Goal: Find specific page/section: Find specific page/section

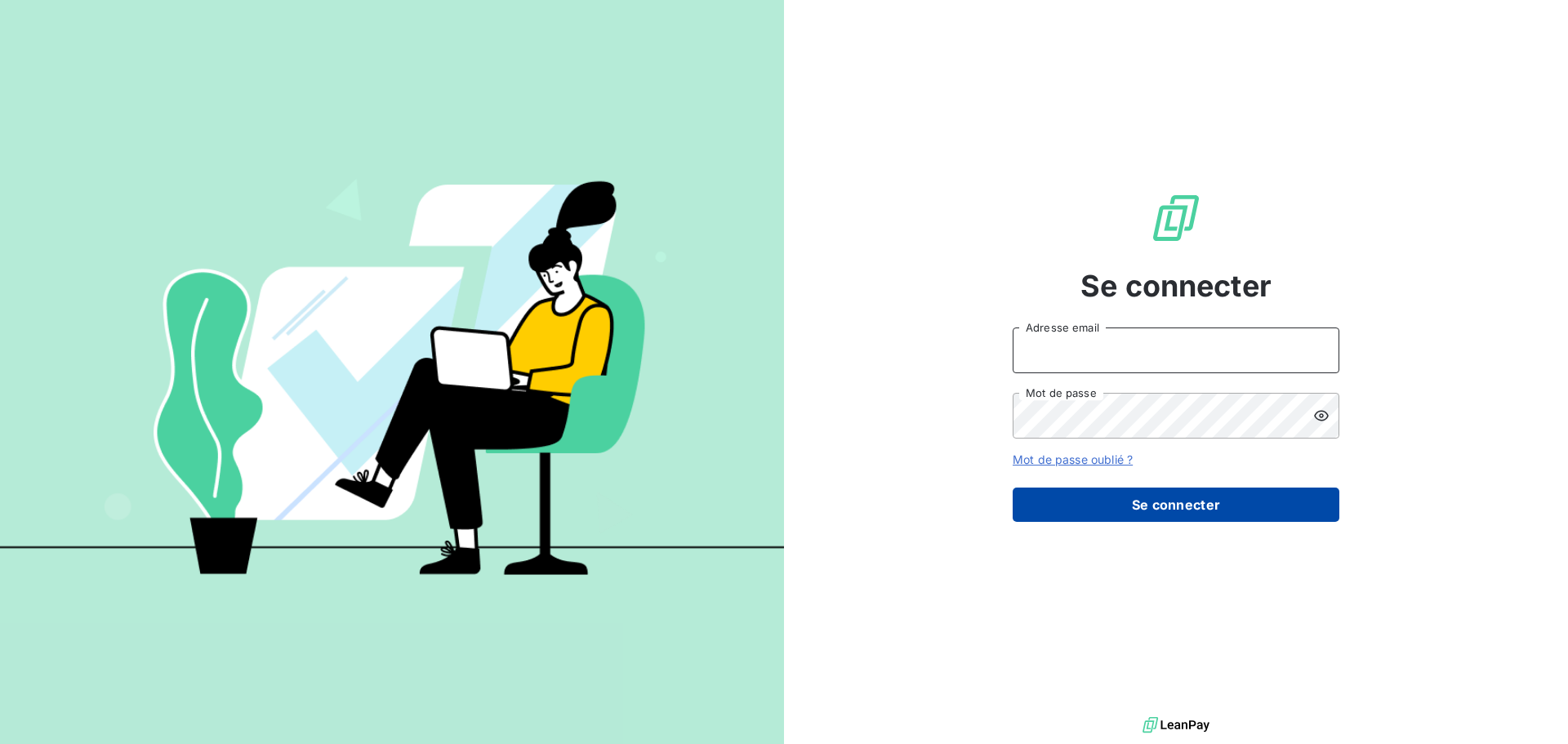
type input "[EMAIL_ADDRESS][DOMAIN_NAME]"
click at [1243, 494] on button "Se connecter" at bounding box center [1176, 505] width 327 height 34
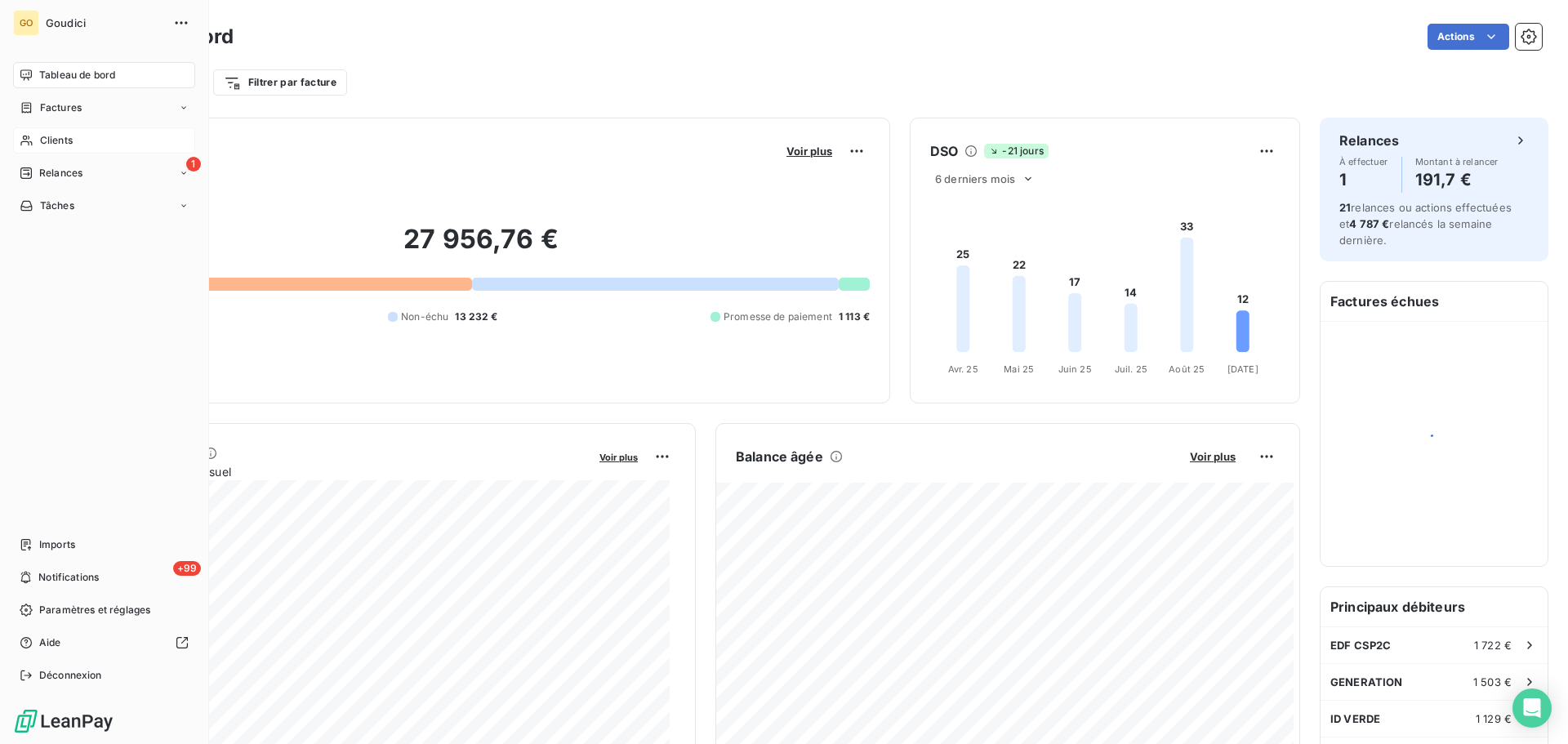
click at [48, 138] on span "Clients" at bounding box center [57, 140] width 33 height 15
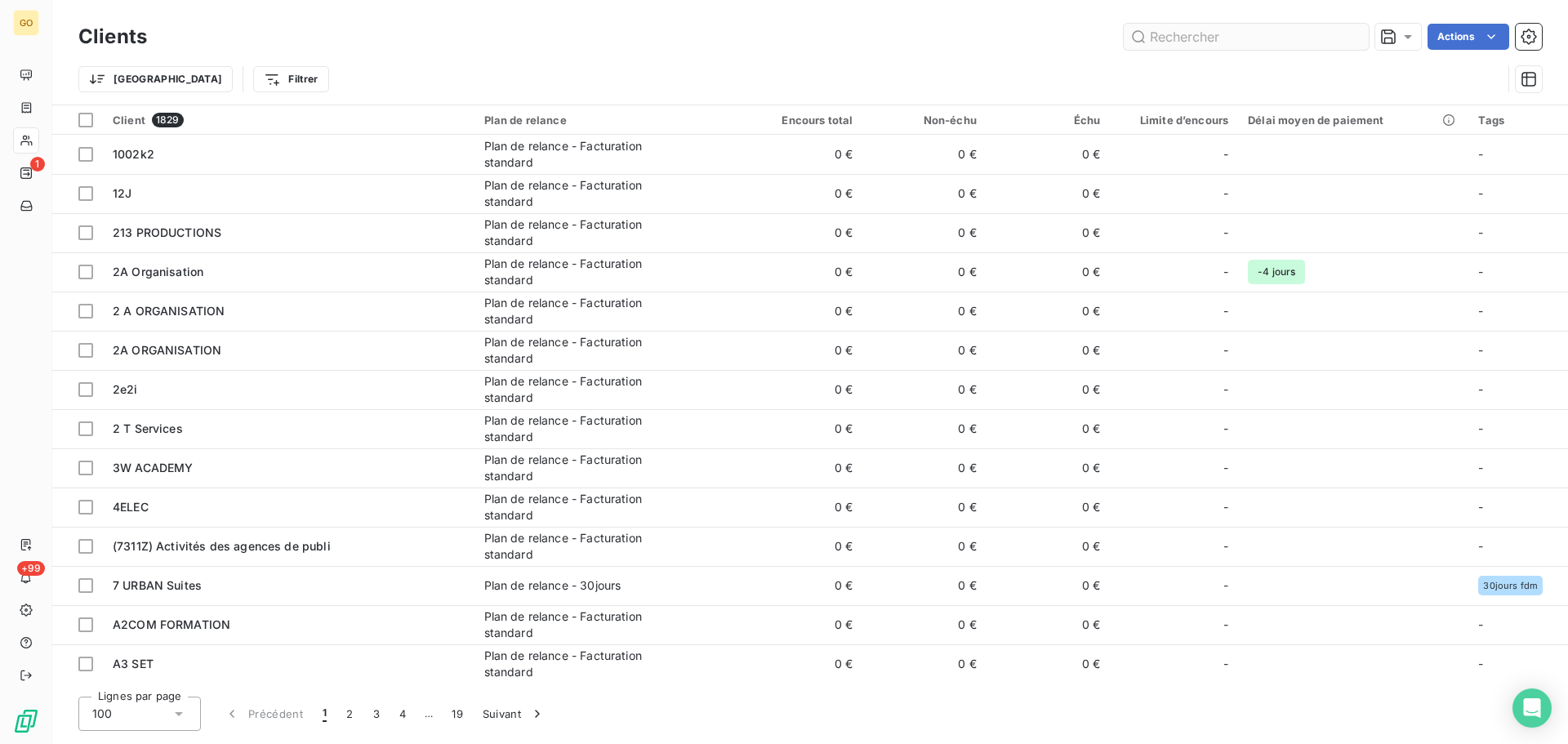
click at [1248, 38] on input "text" at bounding box center [1246, 37] width 245 height 26
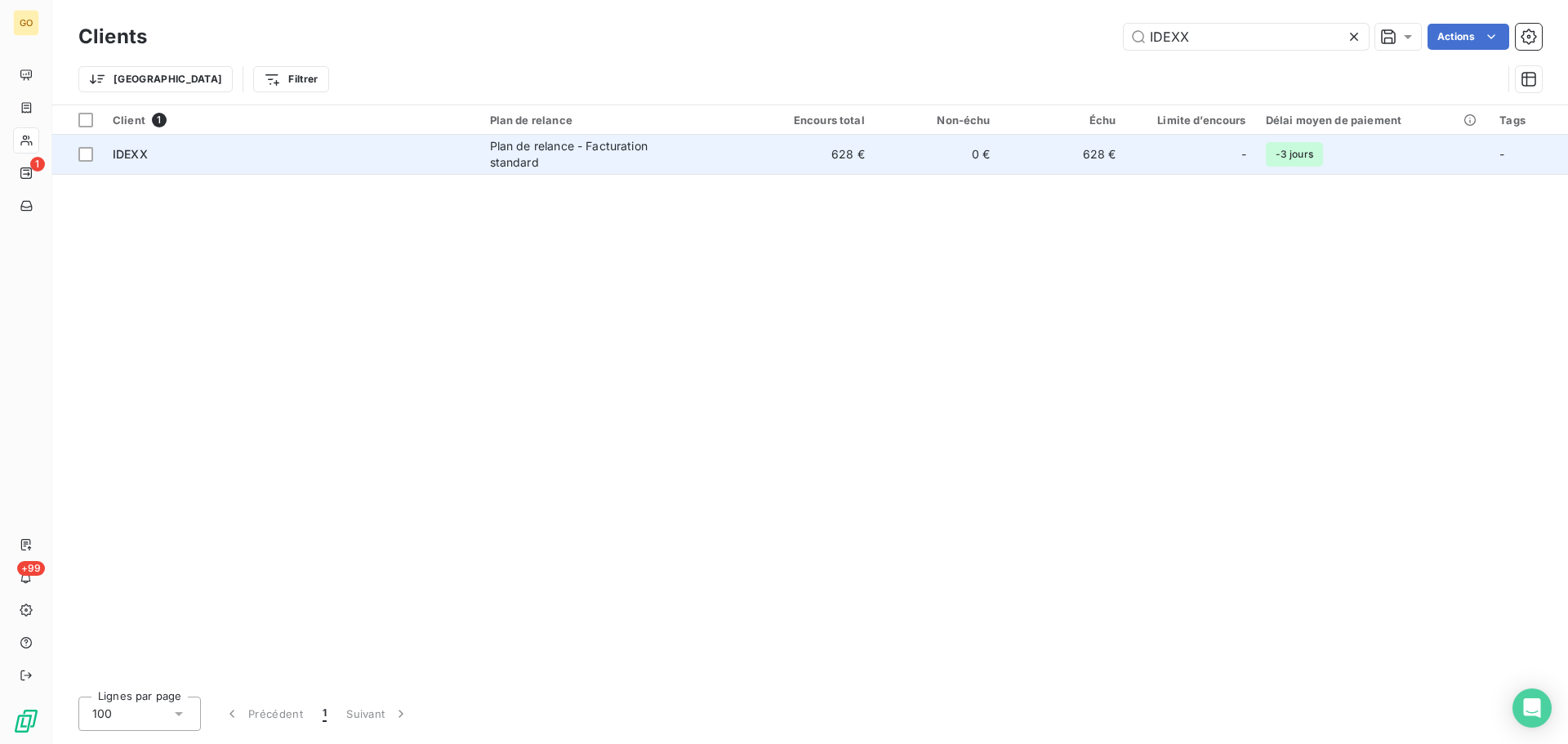
type input "IDEXX"
click at [603, 152] on div "Plan de relance - Facturation standard" at bounding box center [591, 154] width 205 height 33
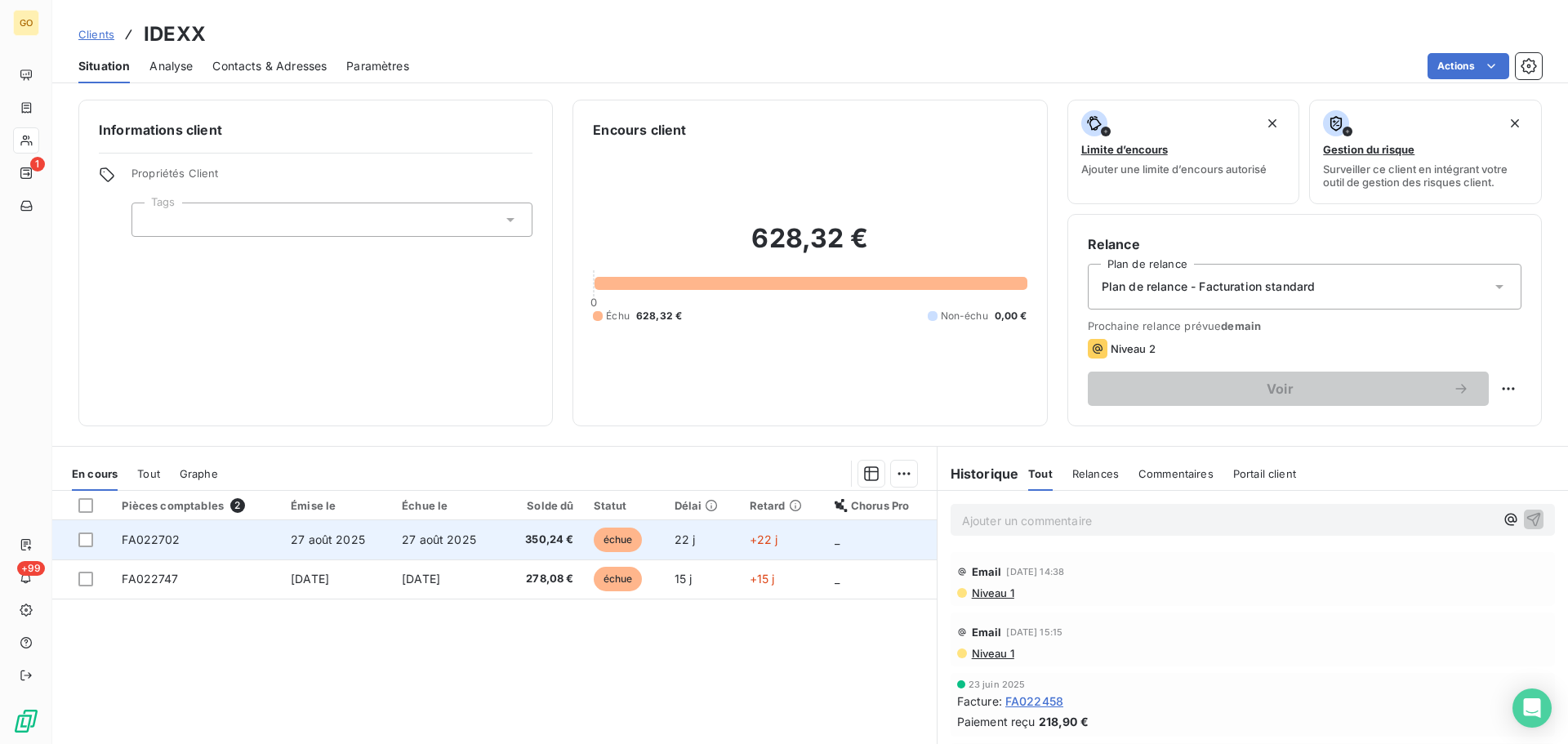
click at [402, 541] on span "27 août 2025" at bounding box center [439, 539] width 74 height 14
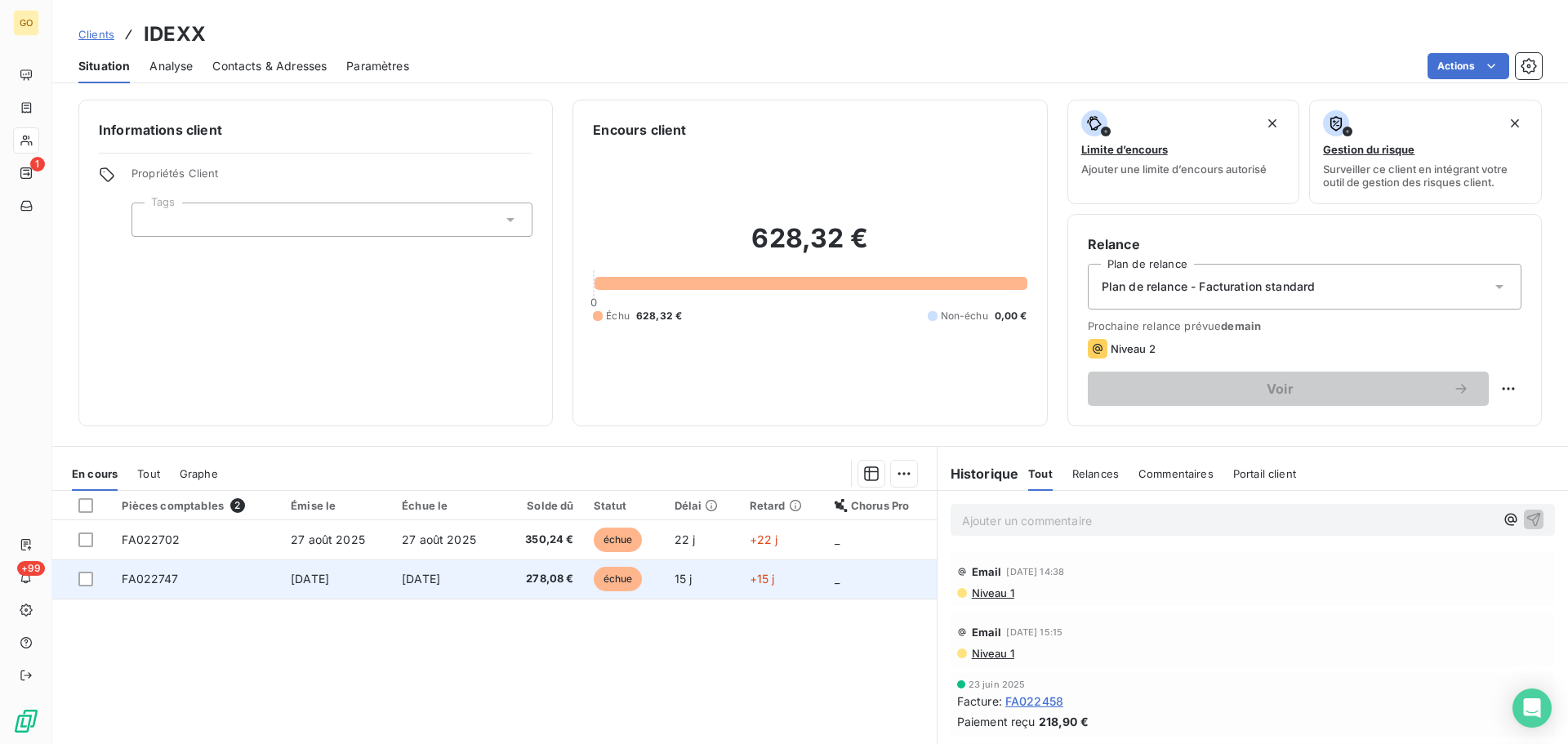
click at [378, 581] on td "[DATE]" at bounding box center [336, 579] width 111 height 39
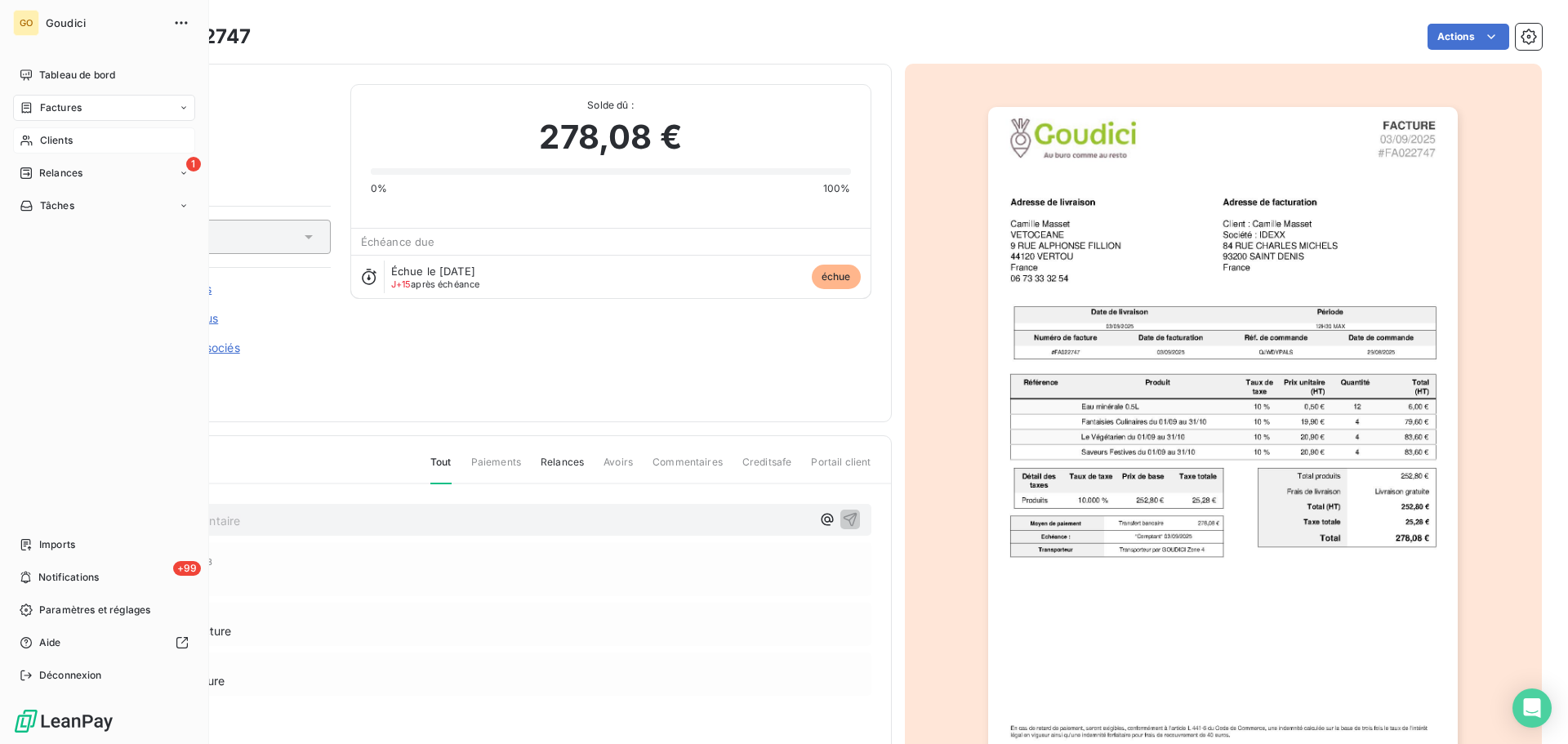
click at [54, 108] on span "Factures" at bounding box center [61, 108] width 42 height 15
click at [76, 106] on span "Factures" at bounding box center [61, 108] width 42 height 15
click at [65, 138] on span "Factures" at bounding box center [60, 140] width 42 height 15
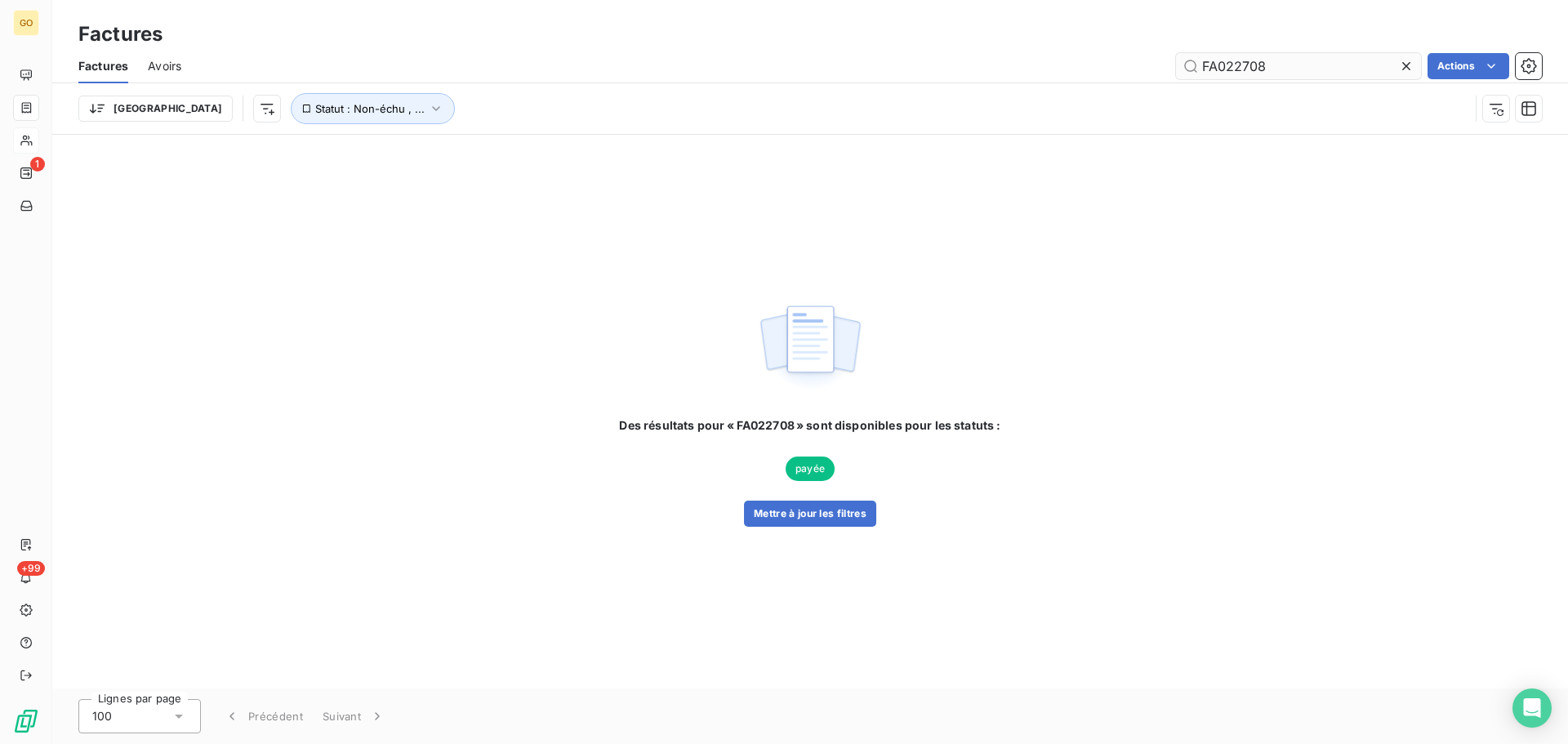
drag, startPoint x: 1273, startPoint y: 66, endPoint x: 1188, endPoint y: 68, distance: 85.0
click at [1188, 68] on input "FA022708" at bounding box center [1299, 67] width 245 height 26
type input "012831"
click at [812, 521] on button "Mettre à jour les filtres" at bounding box center [810, 513] width 132 height 26
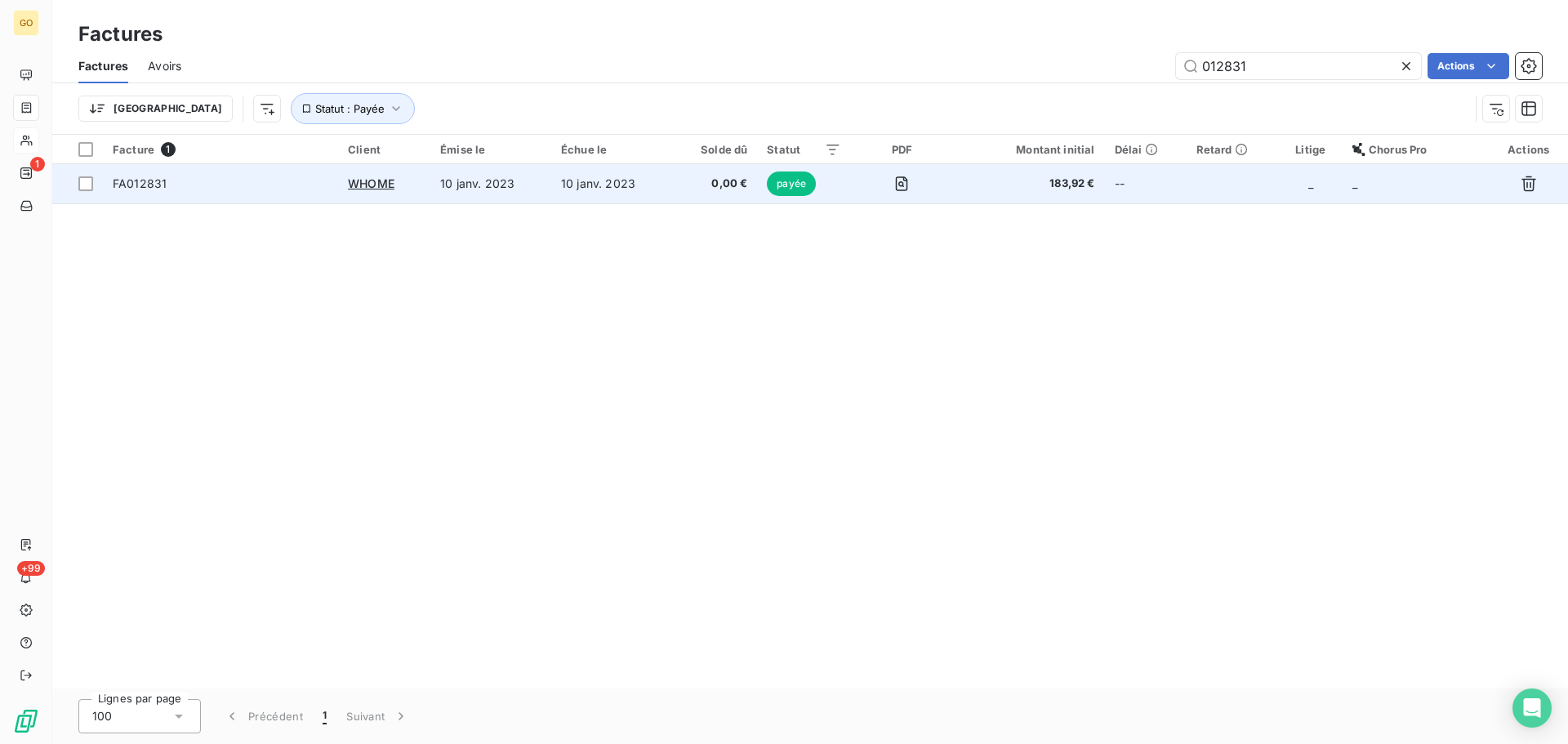
click at [468, 187] on td "10 janv. 2023" at bounding box center [490, 184] width 121 height 39
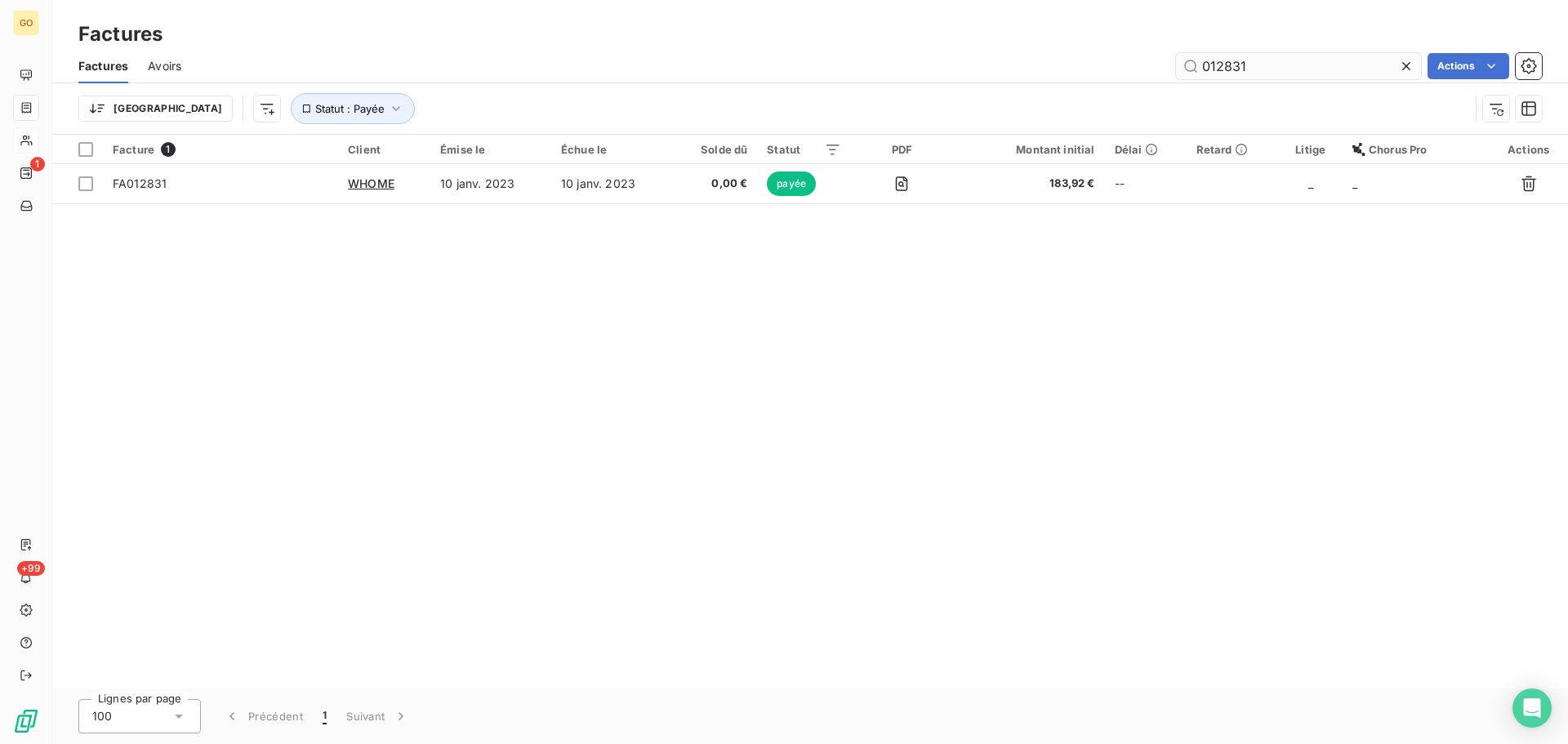
click at [1202, 66] on input "012831" at bounding box center [1299, 67] width 245 height 26
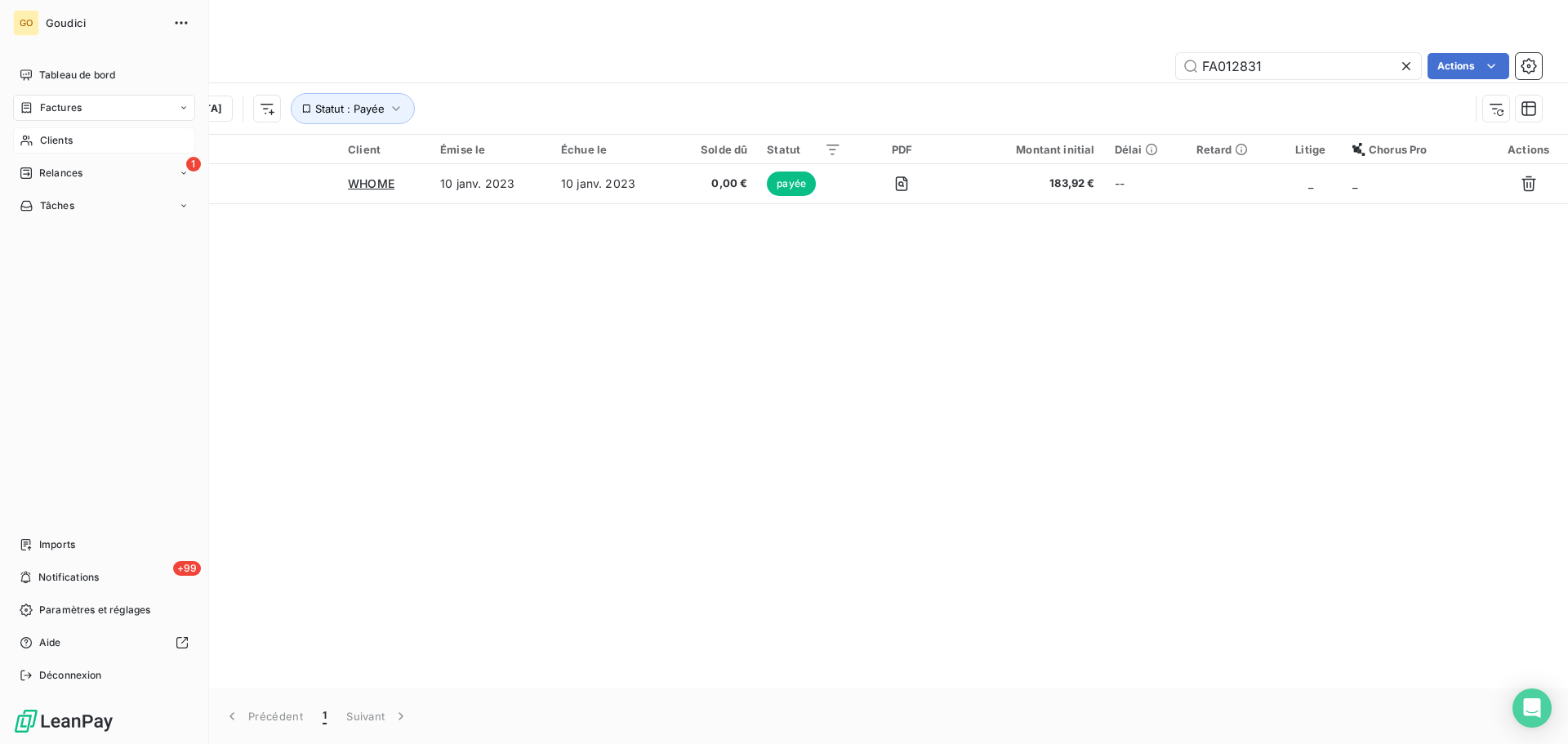
type input "FA012831"
click at [59, 133] on span "Clients" at bounding box center [57, 140] width 33 height 15
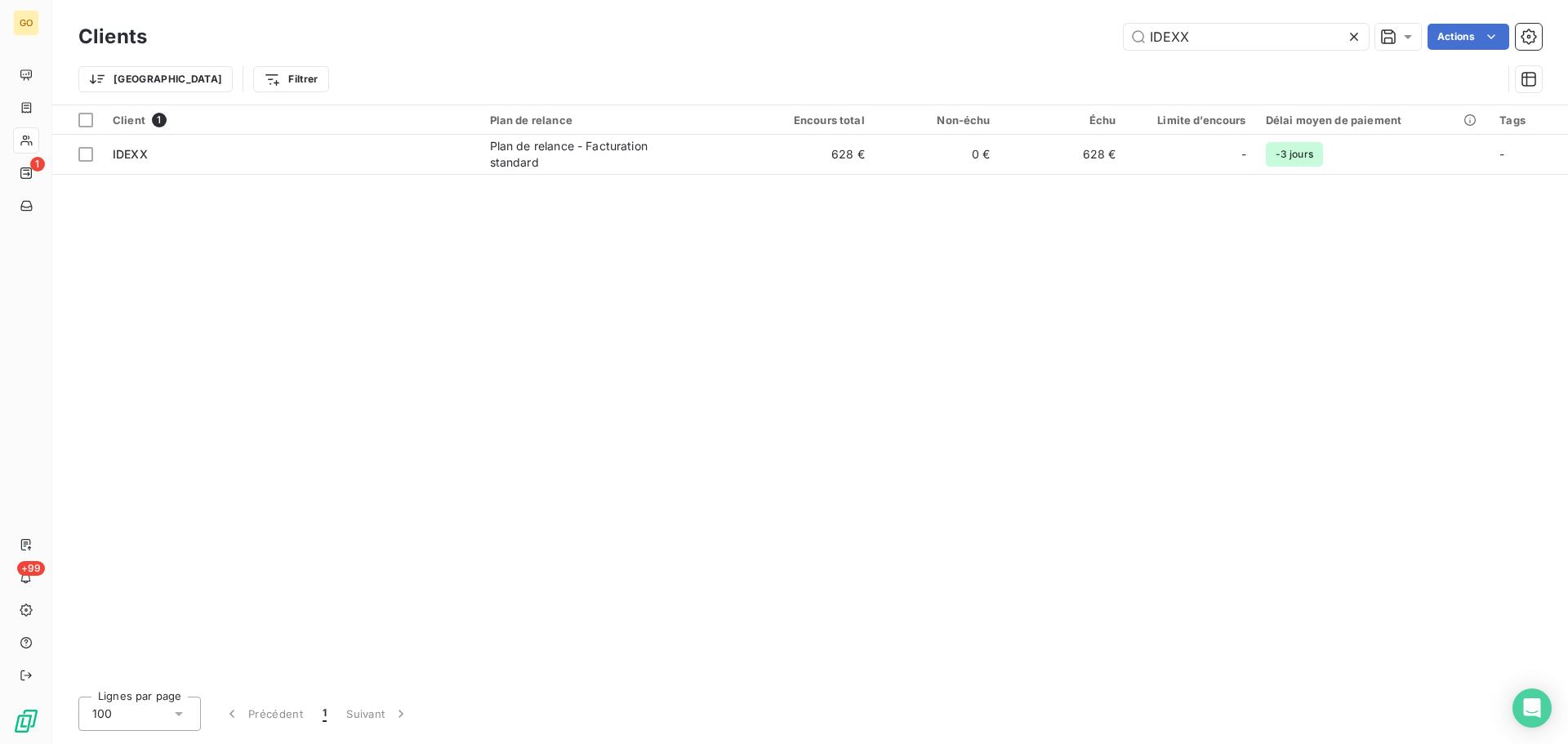
drag, startPoint x: 1222, startPoint y: 32, endPoint x: 1056, endPoint y: 39, distance: 166.1
click at [1059, 39] on div "IDEXX Actions" at bounding box center [854, 37] width 1375 height 26
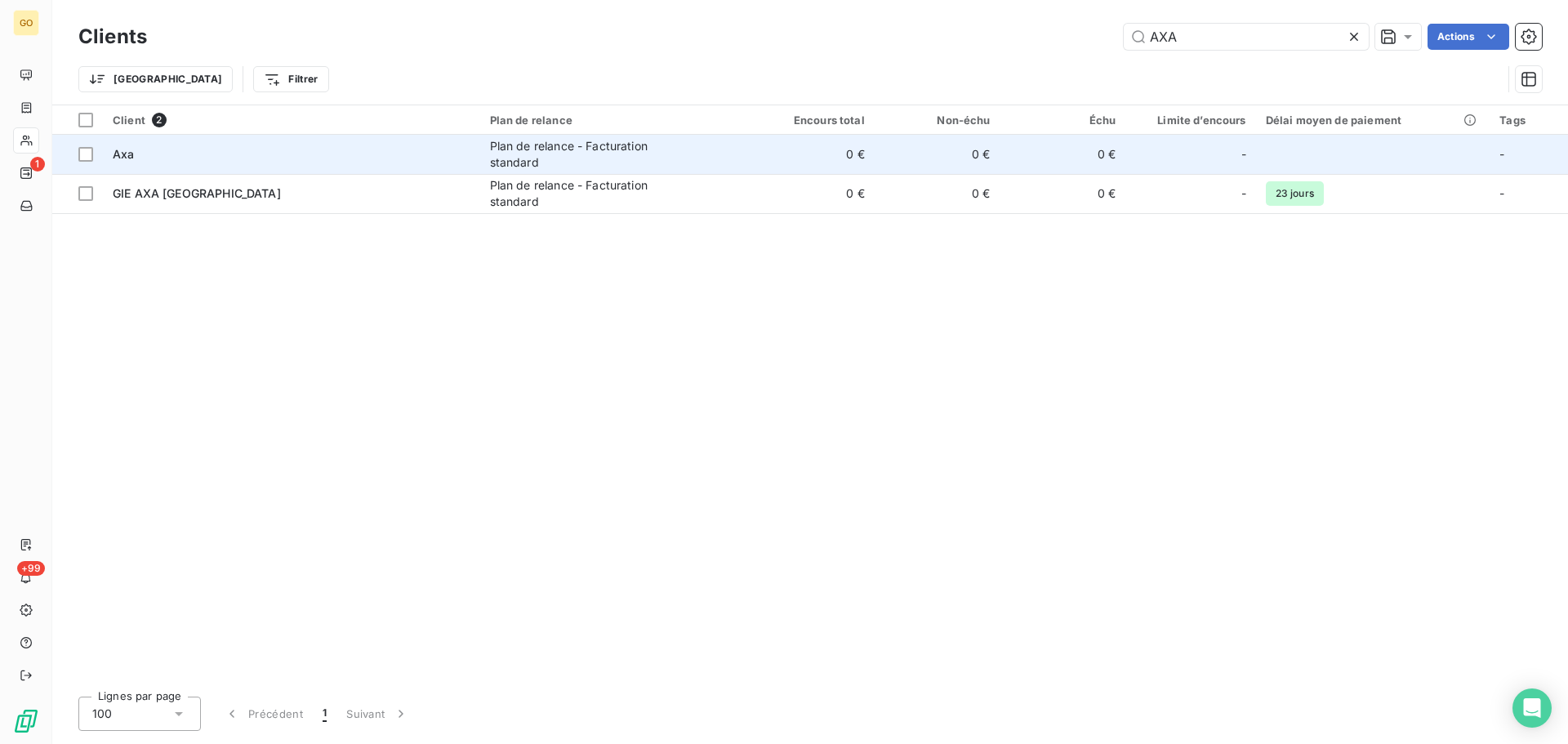
type input "AXA"
click at [572, 145] on div "Plan de relance - Facturation standard" at bounding box center [591, 154] width 205 height 33
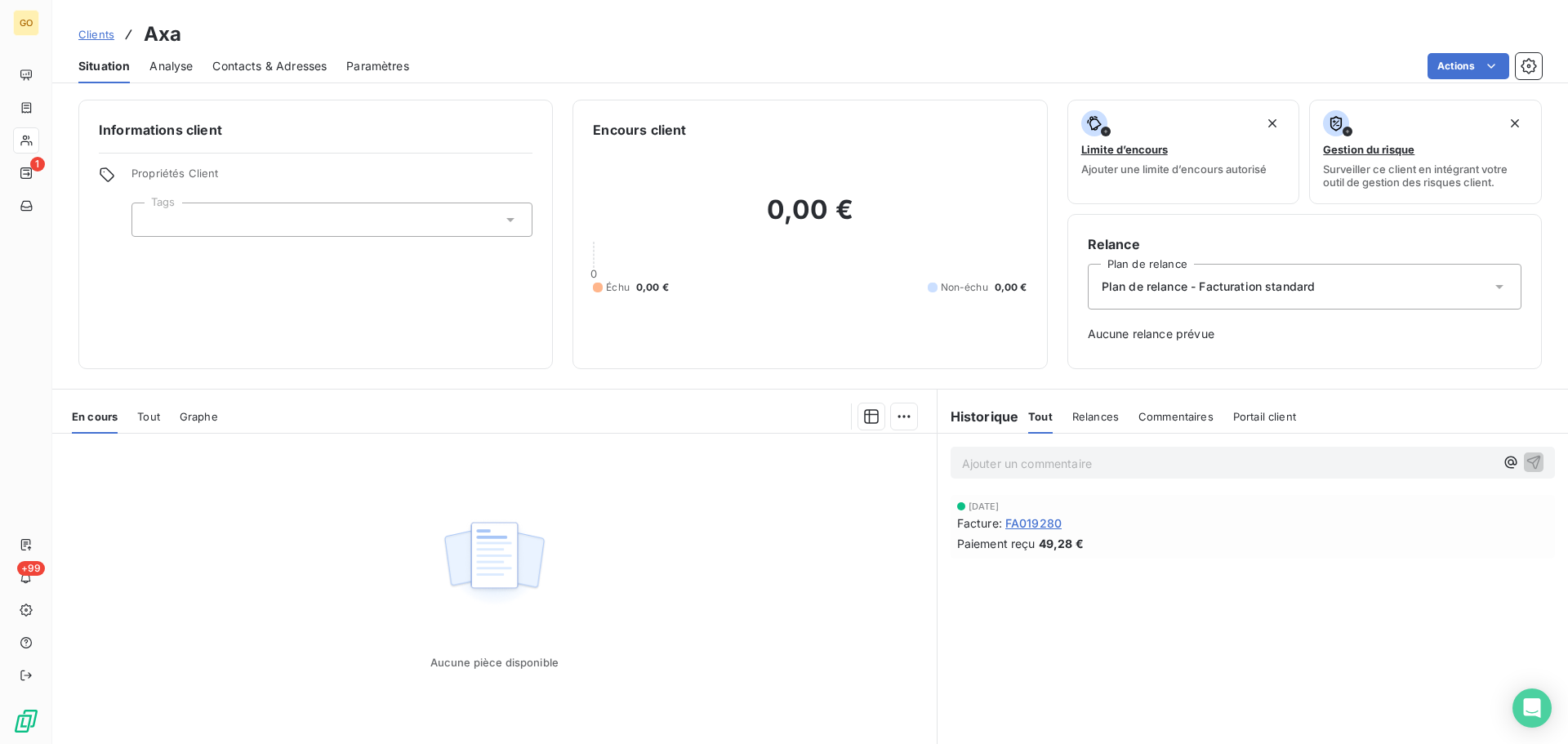
click at [1031, 523] on span "FA019280" at bounding box center [1033, 522] width 57 height 17
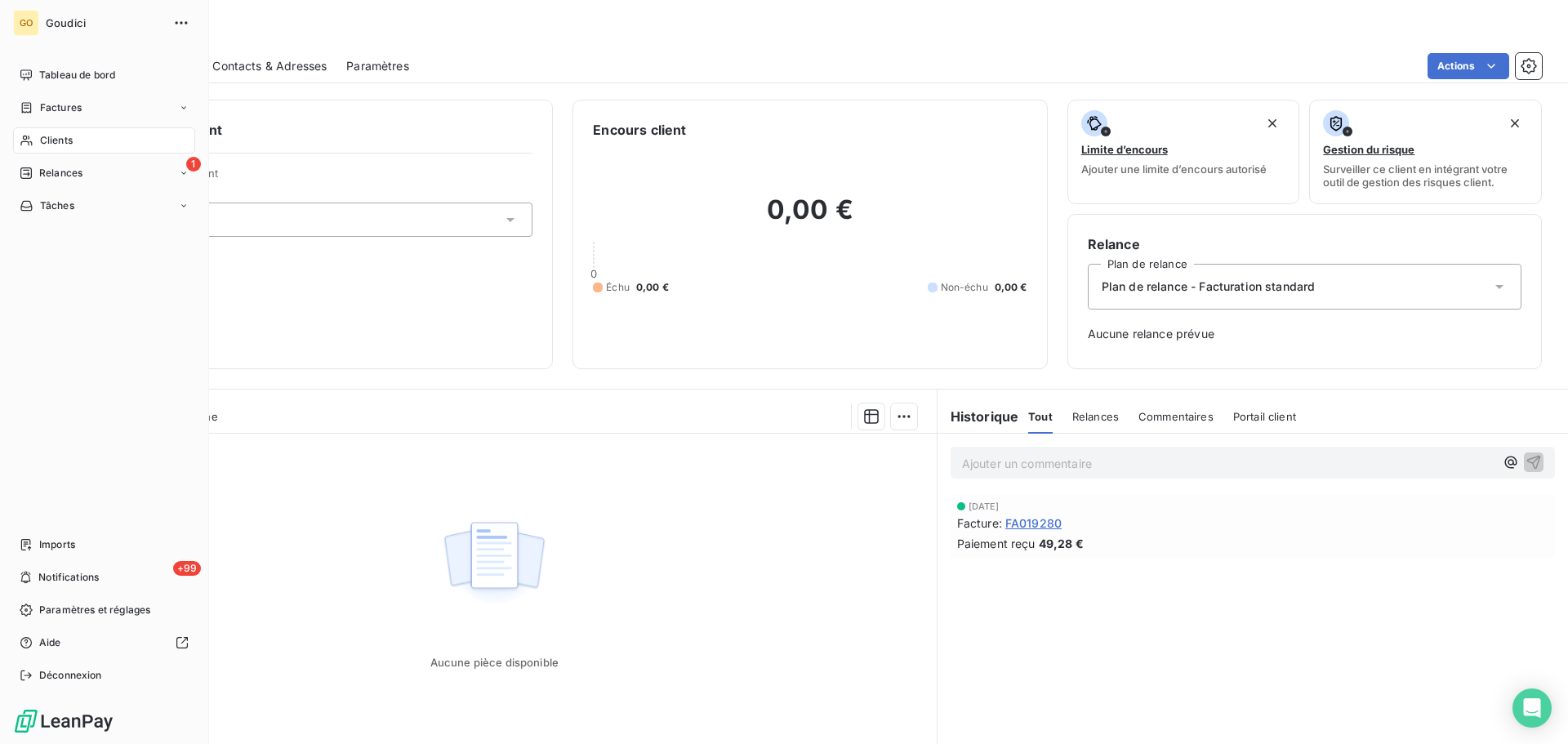
drag, startPoint x: 58, startPoint y: 108, endPoint x: 202, endPoint y: 124, distance: 144.9
click at [58, 108] on span "Factures" at bounding box center [61, 108] width 42 height 15
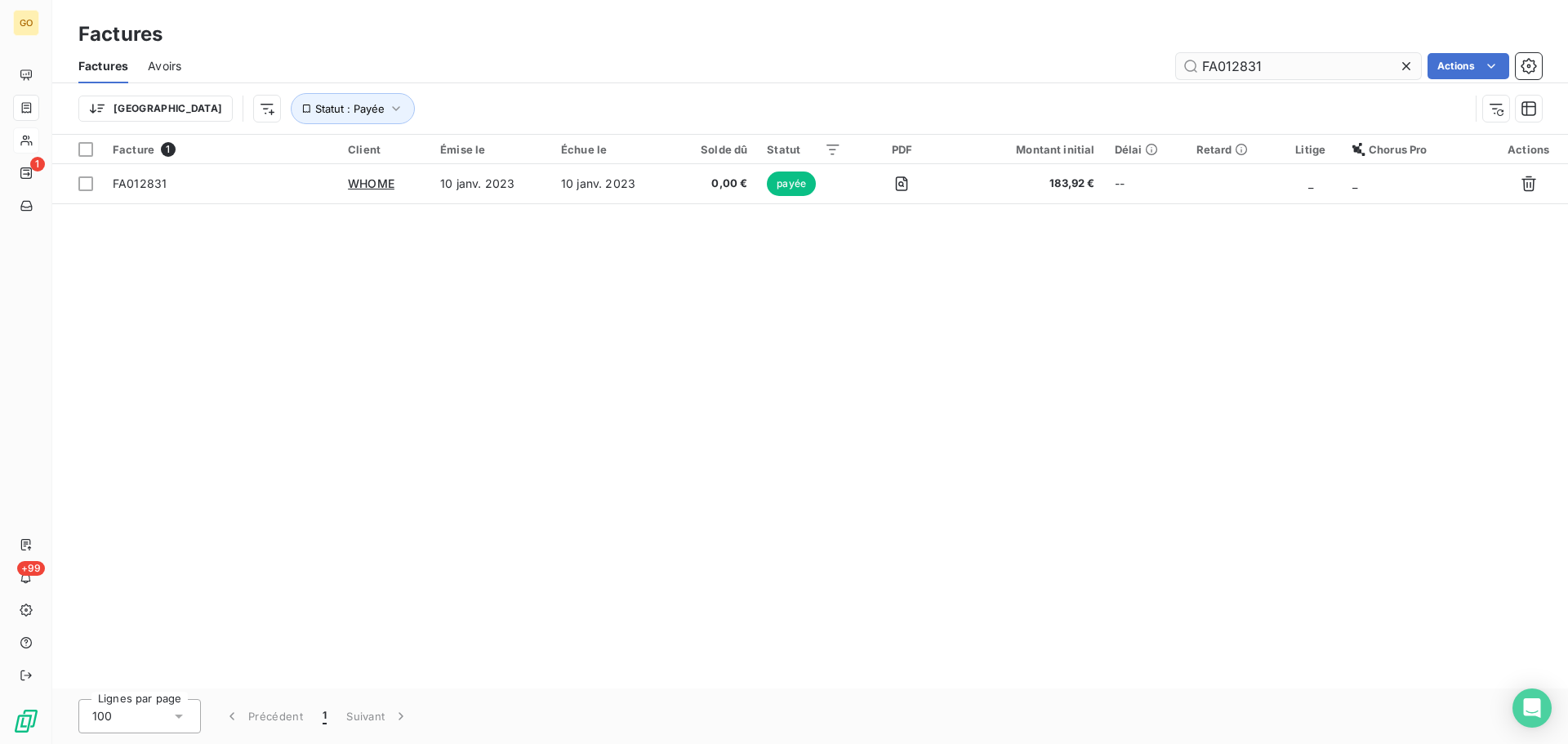
drag, startPoint x: 1282, startPoint y: 68, endPoint x: 1197, endPoint y: 71, distance: 85.1
click at [1197, 71] on input "FA012831" at bounding box center [1299, 67] width 245 height 26
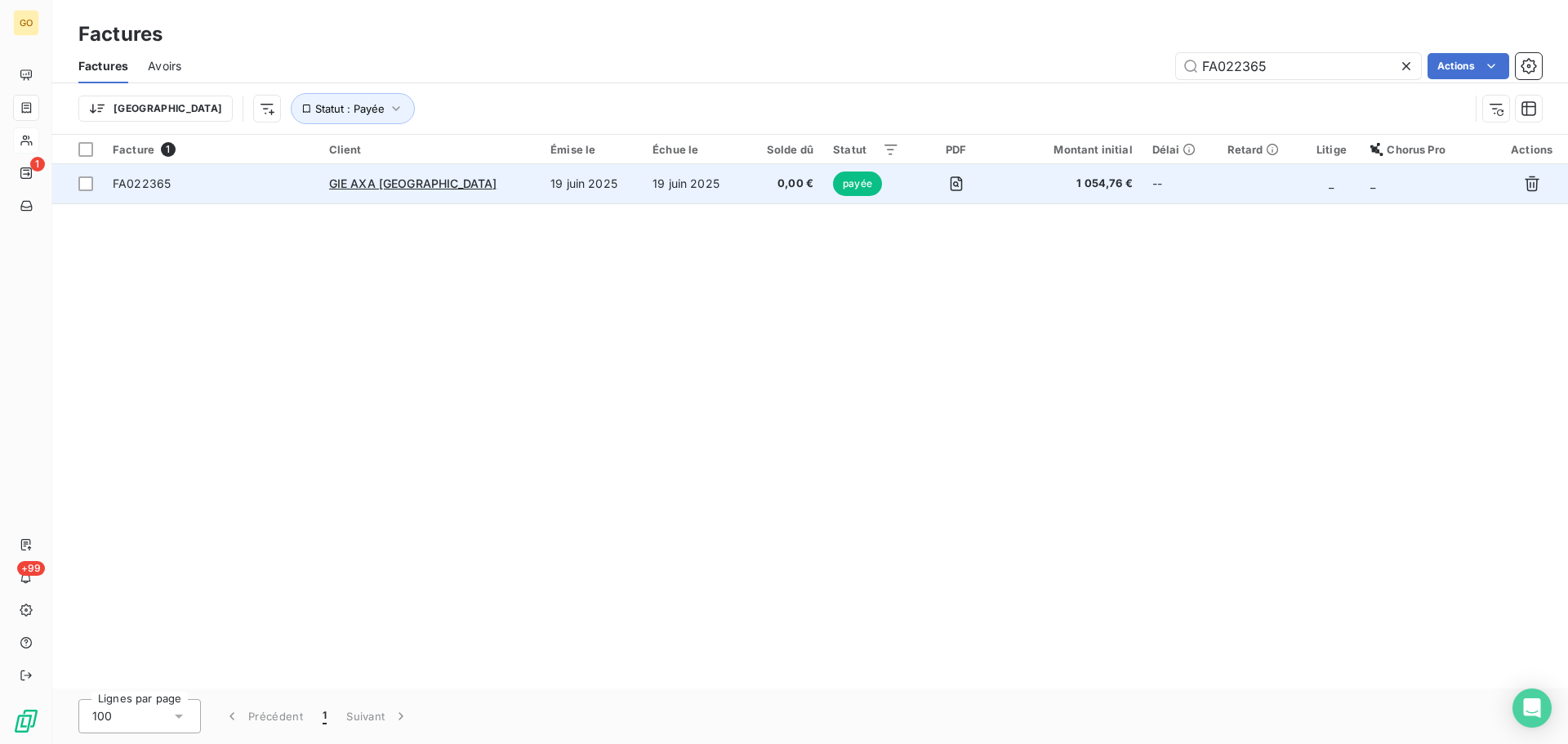
type input "FA022365"
click at [540, 187] on td "19 juin 2025" at bounding box center [591, 184] width 102 height 39
